Goal: Communication & Community: Answer question/provide support

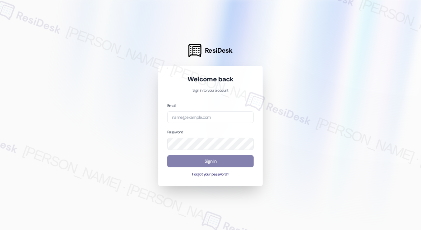
click at [200, 109] on div "Email" at bounding box center [210, 112] width 86 height 21
click at [201, 117] on input "email" at bounding box center [210, 117] width 86 height 12
type input "[EMAIL_ADDRESS][PERSON_NAME][PERSON_NAME][DOMAIN_NAME]"
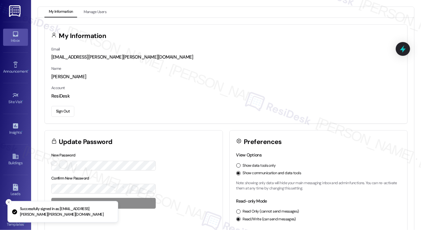
click at [15, 40] on div "Inbox" at bounding box center [15, 40] width 31 height 6
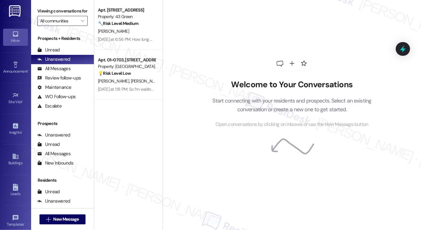
click at [71, 26] on input "All communities" at bounding box center [59, 21] width 38 height 10
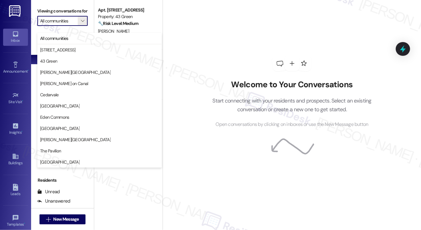
click at [199, 21] on div "Welcome to Your Conversations Start connecting with your residents and prospect…" at bounding box center [292, 92] width 187 height 184
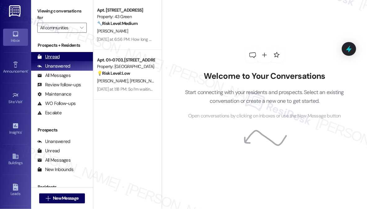
click at [57, 55] on div "Unread" at bounding box center [48, 57] width 22 height 7
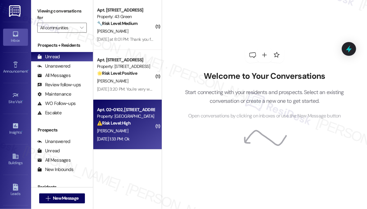
click at [123, 125] on strong "⚠️ Risk Level: High" at bounding box center [114, 123] width 34 height 6
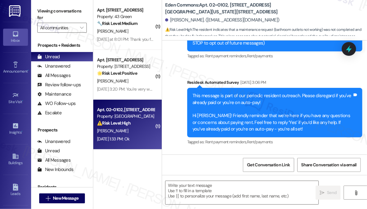
type textarea "Fetching suggested responses. Please feel free to read through the conversation…"
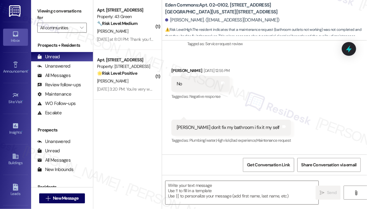
scroll to position [473, 0]
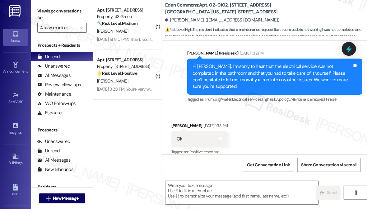
click at [254, 66] on div "Hi [PERSON_NAME], I’m sorry to hear that the electrical service was not complet…" at bounding box center [273, 76] width 160 height 27
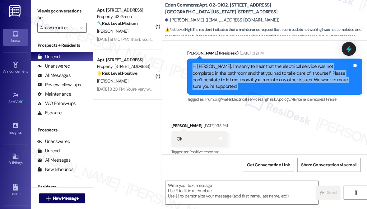
click at [254, 66] on div "Hi [PERSON_NAME], I’m sorry to hear that the electrical service was not complet…" at bounding box center [273, 76] width 160 height 27
click at [260, 72] on div "Hi [PERSON_NAME], I’m sorry to hear that the electrical service was not complet…" at bounding box center [273, 76] width 160 height 27
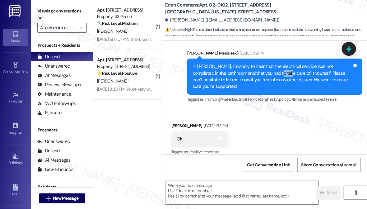
click at [260, 72] on div "Hi [PERSON_NAME], I’m sorry to hear that the electrical service was not complet…" at bounding box center [273, 76] width 160 height 27
click at [206, 198] on textarea at bounding box center [242, 192] width 153 height 23
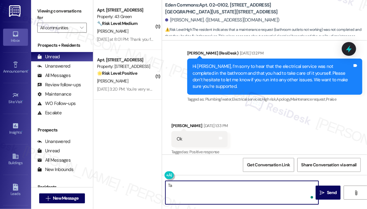
type textarea "T"
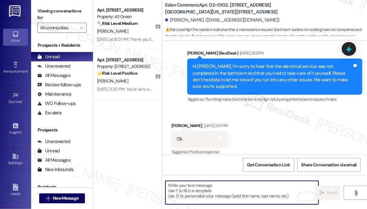
click at [186, 190] on textarea "To enrich screen reader interactions, please activate Accessibility in Grammarl…" at bounding box center [242, 192] width 153 height 23
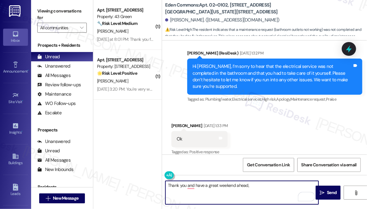
drag, startPoint x: 172, startPoint y: 108, endPoint x: 172, endPoint y: 115, distance: 7.2
click at [172, 108] on div "Received via SMS [PERSON_NAME] [DATE] 1:33 PM Ok Tags and notes Tagged as: Posi…" at bounding box center [264, 134] width 205 height 53
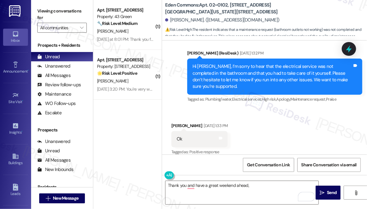
click at [172, 122] on div "[PERSON_NAME] [DATE] 1:33 PM" at bounding box center [199, 126] width 56 height 9
copy div "Eniola"
click at [263, 185] on textarea "Thank you and have a great weekend ahead," at bounding box center [242, 192] width 153 height 23
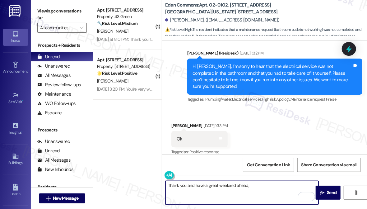
paste textarea "Eniola"
click at [262, 185] on textarea "Thank you and have a great weekend ahead," at bounding box center [242, 192] width 153 height 23
click at [264, 183] on textarea "Thank you, and have a great weekend ahead, [PERSON_NAME]!" at bounding box center [242, 192] width 153 height 23
type textarea "Thank you, and have a great weekend ahead, [PERSON_NAME]!"
click at [331, 194] on span "Send" at bounding box center [332, 192] width 10 height 7
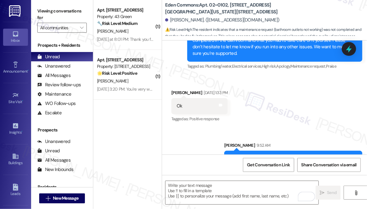
scroll to position [516, 0]
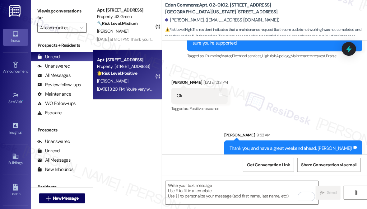
click at [142, 70] on div "🌟 Risk Level: Positive The resident expressed gratitude, indicating positive en…" at bounding box center [126, 73] width 58 height 7
type textarea "Fetching suggested responses. Please feel free to read through the conversation…"
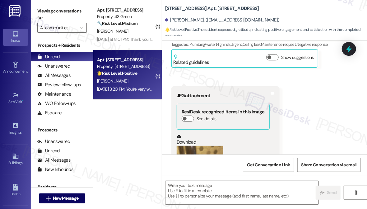
type textarea "Fetching suggested responses. Please feel free to read through the conversation…"
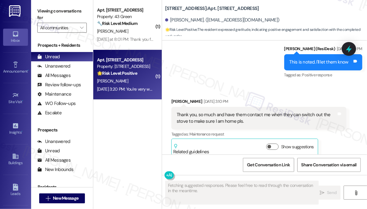
scroll to position [4047, 0]
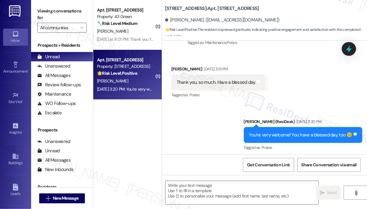
click at [236, 79] on div "Thank you, so much. Have a blessed day." at bounding box center [216, 82] width 79 height 7
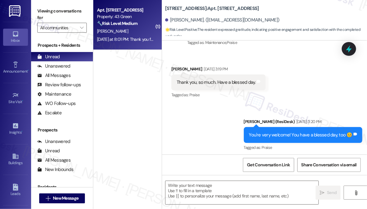
click at [140, 44] on div "Apt. 806, Phase 2 [STREET_ADDRESS] Property: 43 Green 🔧 Risk Level: Medium The …" at bounding box center [127, 25] width 68 height 50
type textarea "Fetching suggested responses. Please feel free to read through the conversation…"
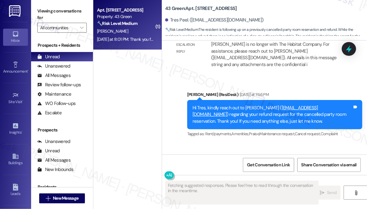
scroll to position [1655, 0]
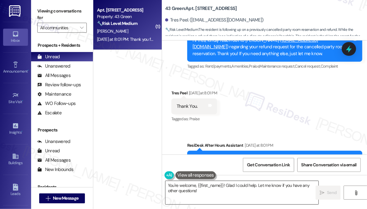
click at [217, 190] on textarea "You're welcome, {{first_name}}! Glad I could help. Let me know if you have any …" at bounding box center [242, 192] width 153 height 23
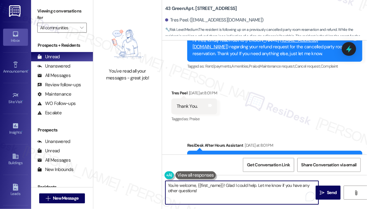
click at [217, 190] on textarea "You're welcome, {{first_name}}! Glad I could help. Let me know if you have any …" at bounding box center [242, 192] width 153 height 23
click at [179, 98] on div "Tres Peel [DATE] at 8:01 PM" at bounding box center [194, 94] width 46 height 9
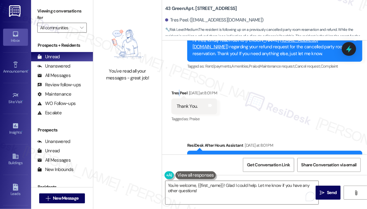
click at [179, 98] on div "Tres Peel [DATE] at 8:01 PM" at bounding box center [194, 94] width 46 height 9
click at [242, 191] on textarea "You're welcome, {{first_name}}! Glad I could help. Let me know if you have any …" at bounding box center [242, 192] width 153 height 23
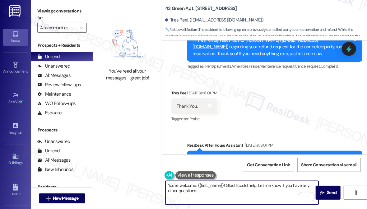
click at [311, 189] on textarea "You're welcome, {{first_name}}! Glad I could help. Let me know if you have any …" at bounding box center [242, 192] width 153 height 23
type textarea "You're welcome, {{first_name}}! Glad I could help. Let me know if you have any …"
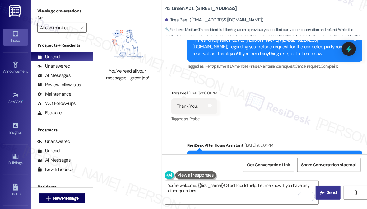
click at [319, 189] on button " Send" at bounding box center [328, 192] width 25 height 14
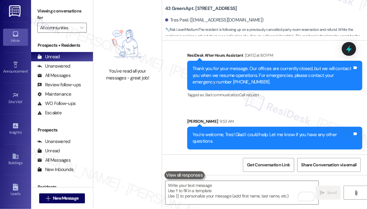
scroll to position [1771, 0]
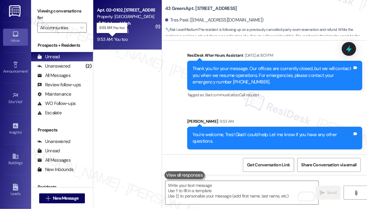
click at [123, 38] on div "9:53 AM: You too 9:53 AM: You too" at bounding box center [112, 39] width 30 height 6
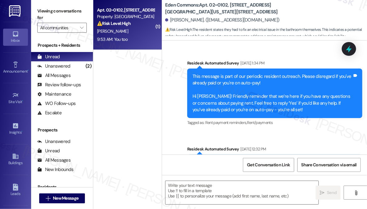
type textarea "Fetching suggested responses. Please feel free to read through the conversation…"
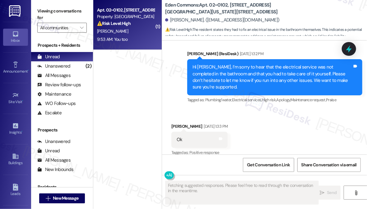
scroll to position [568, 0]
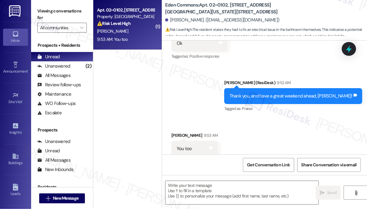
click at [276, 93] on div "Thank you, and have a great weekend ahead, [PERSON_NAME]!" at bounding box center [291, 96] width 123 height 7
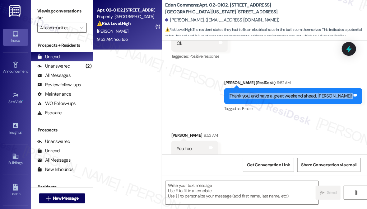
click at [276, 93] on div "Thank you, and have a great weekend ahead, [PERSON_NAME]!" at bounding box center [291, 96] width 123 height 7
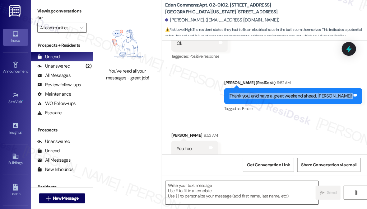
click at [198, 183] on textarea at bounding box center [242, 192] width 153 height 23
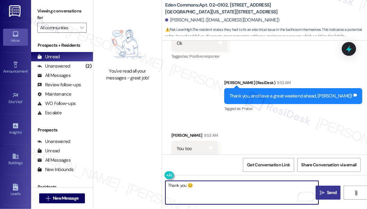
type textarea "Thank you 😊"
click at [335, 188] on button " Send" at bounding box center [328, 192] width 25 height 14
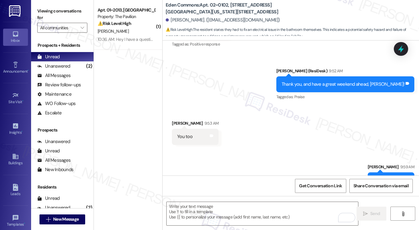
scroll to position [564, 0]
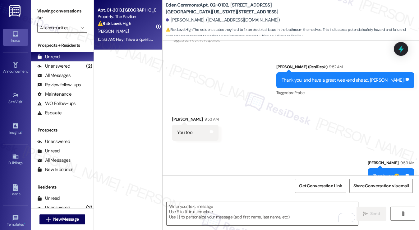
click at [120, 36] on div "10:36 AM: Hey I have a question about my bill this month, would you be able to …" at bounding box center [126, 39] width 59 height 8
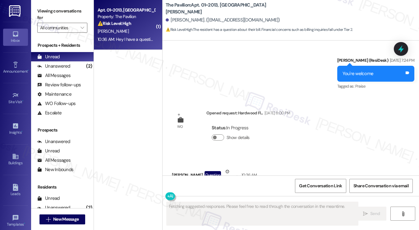
scroll to position [671, 0]
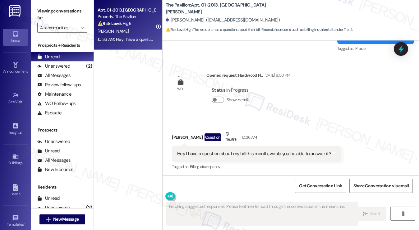
click at [244, 156] on div "Hey I have a question about my bill this month, would you be able to answer it?" at bounding box center [254, 153] width 154 height 7
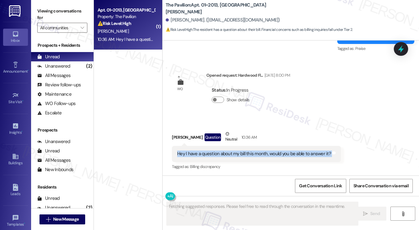
click at [244, 156] on div "Hey I have a question about my bill this month, would you be able to answer it?" at bounding box center [254, 153] width 154 height 7
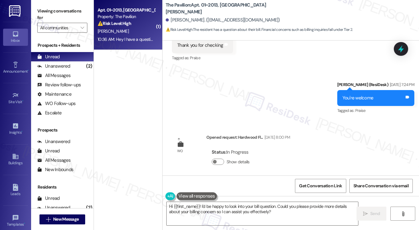
scroll to position [672, 0]
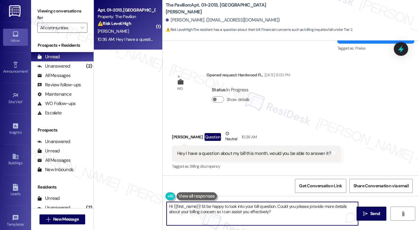
drag, startPoint x: 287, startPoint y: 206, endPoint x: 289, endPoint y: 212, distance: 6.3
click at [289, 212] on textarea "Hi {{first_name}}! I'd be happy to look into your bill question. Could you plea…" at bounding box center [263, 213] width 192 height 23
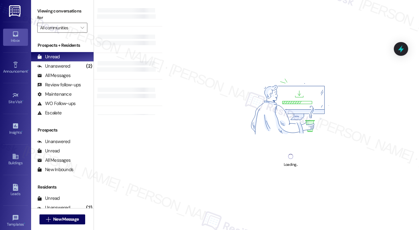
drag, startPoint x: 269, startPoint y: 211, endPoint x: 243, endPoint y: 210, distance: 25.5
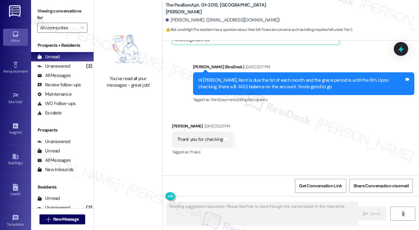
scroll to position [671, 0]
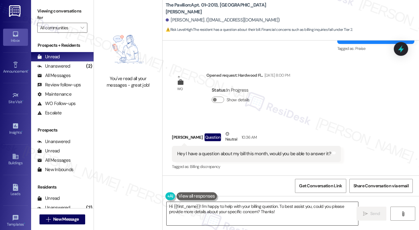
click at [217, 207] on textarea "Hi {{first_name}}! I'm happy to help with your billing question. To best assist…" at bounding box center [263, 213] width 192 height 23
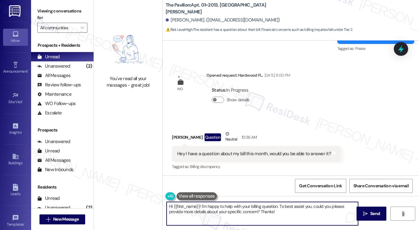
click at [217, 207] on textarea "Hi {{first_name}}! I'm happy to help with your billing question. To best assist…" at bounding box center [263, 213] width 192 height 23
click at [281, 206] on textarea "Hi {{first_name}}! I'm happy to help with your billing question. To best assist…" at bounding box center [263, 213] width 192 height 23
click at [305, 208] on textarea "Hi {{first_name}}! I'm happy to help with your billing question. To best assist…" at bounding box center [263, 213] width 192 height 23
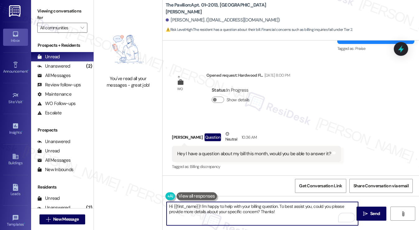
click at [305, 208] on textarea "Hi {{first_name}}! I'm happy to help with your billing question. To best assist…" at bounding box center [263, 213] width 192 height 23
click at [260, 217] on textarea "Hi {{first_name}}! I'm happy to help with your billing question. To best assist…" at bounding box center [263, 213] width 192 height 23
drag, startPoint x: 278, startPoint y: 211, endPoint x: 263, endPoint y: 212, distance: 14.7
click at [263, 212] on textarea "Hi {{first_name}}! I'm happy to help with your billing question. To best assist…" at bounding box center [263, 213] width 192 height 23
type textarea "Hi {{first_name}}! I'm happy to help with your billing question. To best assist…"
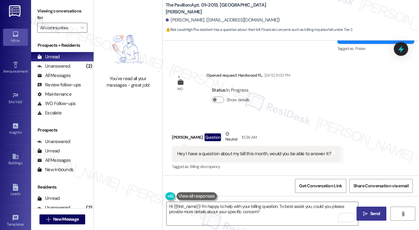
click at [379, 213] on span "Send" at bounding box center [376, 213] width 10 height 7
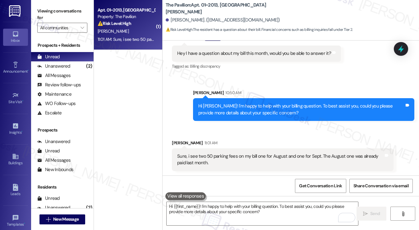
scroll to position [772, 0]
click at [194, 156] on div "Sure, i see two 50 parking fees on my bill one for August and one for Sept. The…" at bounding box center [280, 159] width 206 height 13
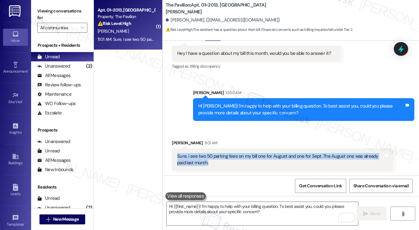
click at [194, 156] on div "Sure, i see two 50 parking fees on my bill one for August and one for Sept. The…" at bounding box center [280, 159] width 206 height 13
click at [267, 156] on div "Sure, i see two 50 parking fees on my bill one for August and one for Sept. The…" at bounding box center [280, 159] width 206 height 13
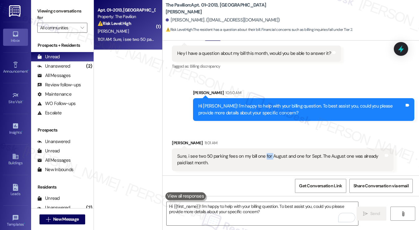
click at [267, 156] on div "Sure, i see two 50 parking fees on my bill one for August and one for Sept. The…" at bounding box center [280, 159] width 206 height 13
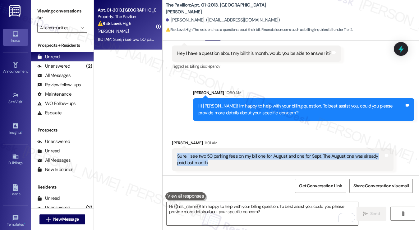
click at [268, 156] on div "Sure, i see two 50 parking fees on my bill one for August and one for Sept. The…" at bounding box center [280, 159] width 206 height 13
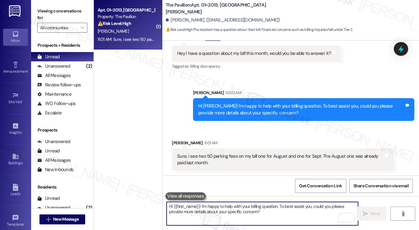
click at [264, 210] on textarea "Hi {{first_name}}! I'm happy to help with your billing question. To best assist…" at bounding box center [263, 213] width 192 height 23
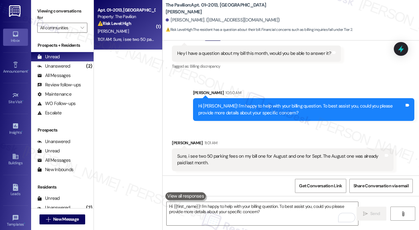
click at [243, 109] on div "Hi [PERSON_NAME]! I'm happy to help with your billing question. To best assist …" at bounding box center [301, 109] width 206 height 13
click at [220, 157] on div "Sure, i see two 50 parking fees on my bill one for August and one for Sept. The…" at bounding box center [280, 159] width 206 height 13
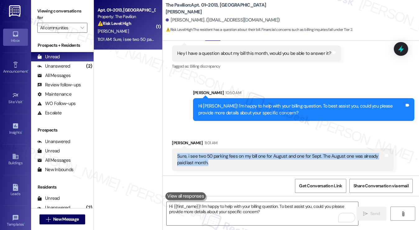
click at [220, 157] on div "Sure, i see two 50 parking fees on my bill one for August and one for Sept. The…" at bounding box center [280, 159] width 206 height 13
click at [190, 161] on div "Sure, i see two 50 parking fees on my bill one for August and one for Sept. The…" at bounding box center [280, 159] width 206 height 13
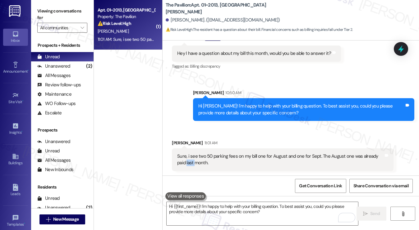
click at [190, 161] on div "Sure, i see two 50 parking fees on my bill one for August and one for Sept. The…" at bounding box center [280, 159] width 206 height 13
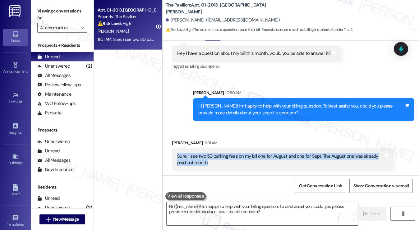
click at [190, 161] on div "Sure, i see two 50 parking fees on my bill one for August and one for Sept. The…" at bounding box center [280, 159] width 206 height 13
click at [204, 213] on textarea "Hi {{first_name}}! I'm happy to help with your billing question. To best assist…" at bounding box center [263, 213] width 192 height 23
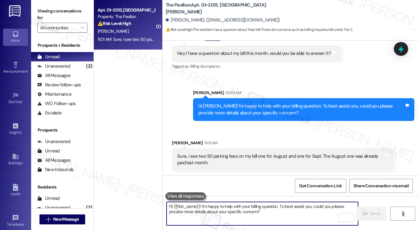
click at [186, 166] on div "Sure, i see two 50 parking fees on my bill one for August and one for Sept. The…" at bounding box center [283, 159] width 222 height 23
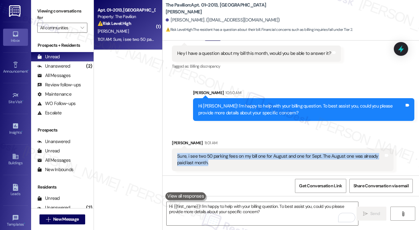
click at [186, 166] on div "Sure, i see two 50 parking fees on my bill one for August and one for Sept. The…" at bounding box center [283, 159] width 222 height 23
copy div "Sure, i see two 50 parking fees on my bill one for August and one for Sept. The…"
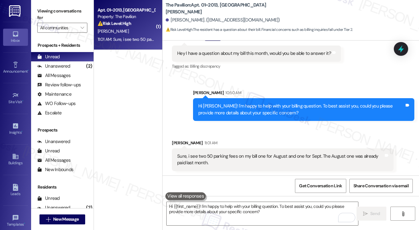
click at [41, 16] on label "Viewing conversations for" at bounding box center [62, 14] width 50 height 16
drag, startPoint x: 42, startPoint y: 2, endPoint x: 51, endPoint y: 5, distance: 9.1
click at [42, 2] on div "Viewing conversations for All communities " at bounding box center [62, 19] width 63 height 39
drag, startPoint x: 41, startPoint y: 13, endPoint x: 45, endPoint y: 16, distance: 4.7
click at [41, 13] on label "Viewing conversations for" at bounding box center [62, 14] width 50 height 16
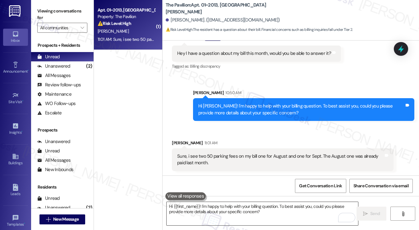
click at [208, 202] on textarea "Hi {{first_name}}! I'm happy to help with your billing question. To best assist…" at bounding box center [263, 213] width 192 height 23
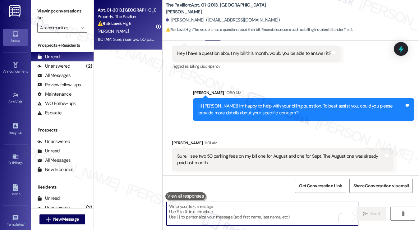
paste textarea "Thank you for pointing that out — I understand your concern about the duplicate…"
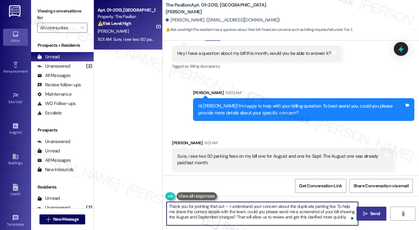
drag, startPoint x: 230, startPoint y: 206, endPoint x: 224, endPoint y: 205, distance: 6.0
click at [224, 205] on textarea "Thank you for pointing that out — I understand your concern about the duplicate…" at bounding box center [263, 213] width 192 height 23
click at [291, 115] on div "Hi [PERSON_NAME]! I'm happy to help with your billing question. To best assist …" at bounding box center [301, 109] width 206 height 13
click at [275, 207] on textarea "Thank you for pointing that out. I understand your concern about the duplicate …" at bounding box center [263, 213] width 192 height 23
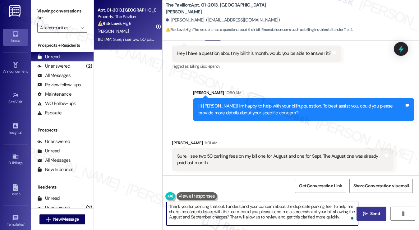
click at [275, 207] on textarea "Thank you for pointing that out. I understand your concern about the duplicate …" at bounding box center [263, 213] width 192 height 23
click at [325, 207] on textarea "Thank you for pointing that out. I understand your concern about the duplicate …" at bounding box center [263, 213] width 192 height 23
click at [192, 209] on textarea "Thank you for pointing that out. I understand your concern about the duplicate …" at bounding box center [263, 213] width 192 height 23
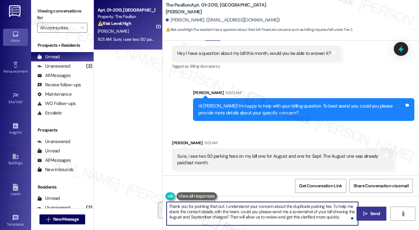
click at [319, 212] on textarea "Thank you for pointing that out. I understand your concern about the duplicate …" at bounding box center [263, 213] width 192 height 23
click at [324, 212] on textarea "Thank you for pointing that out. I understand your concern about the duplicate …" at bounding box center [263, 213] width 192 height 23
click at [229, 216] on textarea "Thank you for pointing that out. I understand your concern about the duplicate …" at bounding box center [263, 213] width 192 height 23
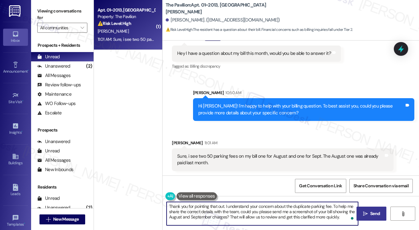
click at [241, 216] on textarea "Thank you for pointing that out. I understand your concern about the duplicate …" at bounding box center [263, 213] width 192 height 23
drag, startPoint x: 241, startPoint y: 216, endPoint x: 252, endPoint y: 215, distance: 11.0
click at [241, 216] on textarea "Thank you for pointing that out. I understand your concern about the duplicate …" at bounding box center [263, 213] width 192 height 23
click at [268, 210] on textarea "Thank you for pointing that out. I understand your concern about the duplicate …" at bounding box center [263, 213] width 192 height 23
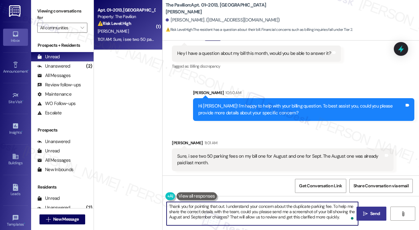
click at [261, 219] on textarea "Thank you for pointing that out. I understand your concern about the duplicate …" at bounding box center [263, 213] width 192 height 23
drag, startPoint x: 261, startPoint y: 219, endPoint x: 274, endPoint y: 219, distance: 13.1
click at [261, 219] on textarea "Thank you for pointing that out. I understand your concern about the duplicate …" at bounding box center [263, 213] width 192 height 23
click at [300, 218] on textarea "Thank you for pointing that out. I understand your concern about the duplicate …" at bounding box center [263, 213] width 192 height 23
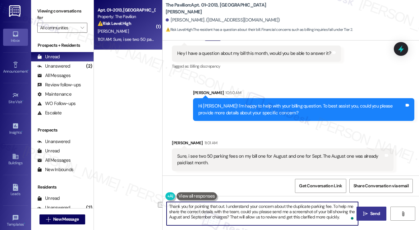
drag, startPoint x: 342, startPoint y: 220, endPoint x: 230, endPoint y: 220, distance: 112.0
click at [230, 220] on textarea "Thank you for pointing that out. I understand your concern about the duplicate …" at bounding box center [263, 213] width 192 height 23
type textarea "Thank you for pointing that out. I understand your concern about the duplicate …"
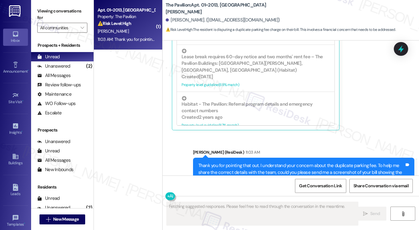
scroll to position [966, 0]
